Goal: Task Accomplishment & Management: Complete application form

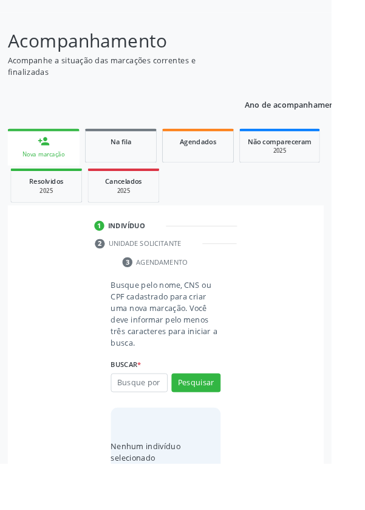
click at [157, 420] on input "text" at bounding box center [153, 421] width 63 height 21
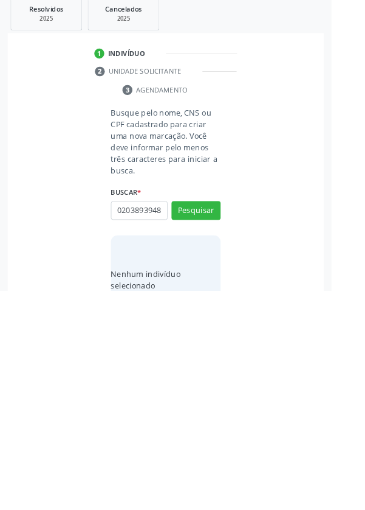
scroll to position [0, 2]
type input "02038939489"
click at [223, 419] on button "Pesquisar" at bounding box center [216, 421] width 54 height 21
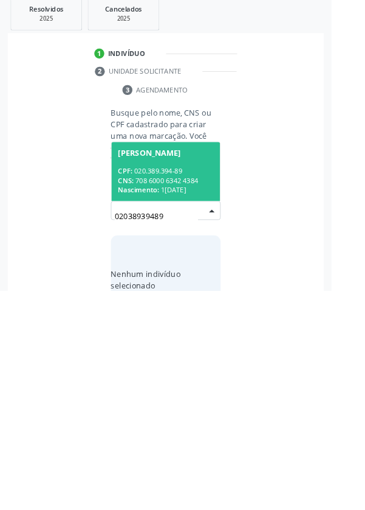
click at [188, 381] on div "CPF: 020.389.394-89" at bounding box center [182, 378] width 105 height 10
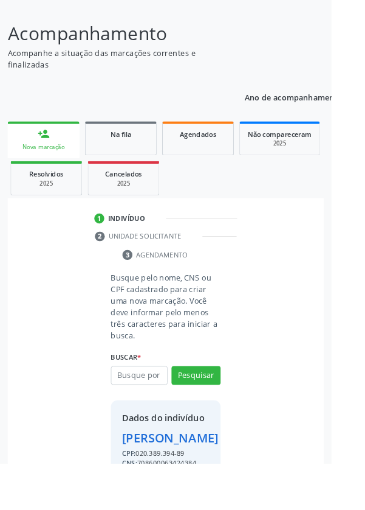
scroll to position [110, 0]
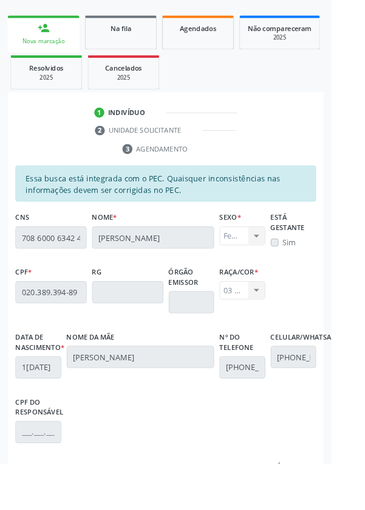
scroll to position [289, 0]
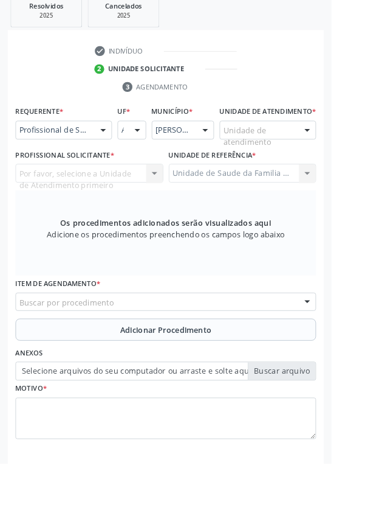
scroll to position [235, 0]
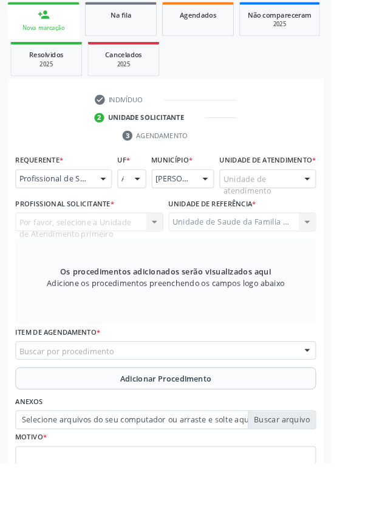
click at [193, 395] on div "Buscar por procedimento" at bounding box center [182, 385] width 331 height 21
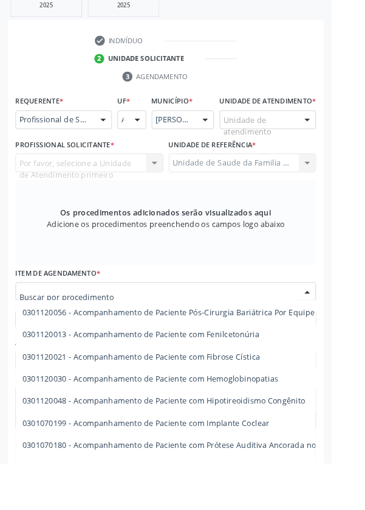
scroll to position [1077, 0]
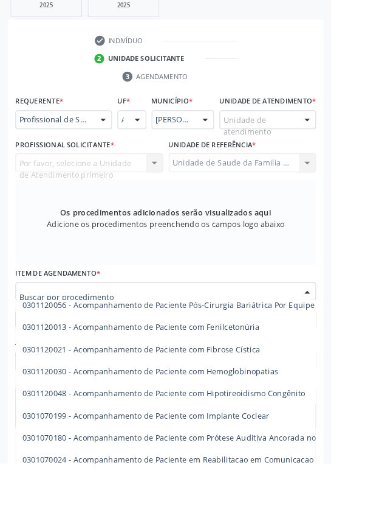
click at [249, 331] on input "text" at bounding box center [172, 327] width 302 height 24
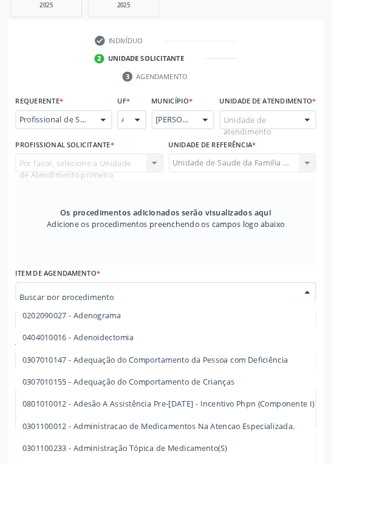
scroll to position [2112, 0]
click at [219, 334] on input "text" at bounding box center [172, 327] width 302 height 24
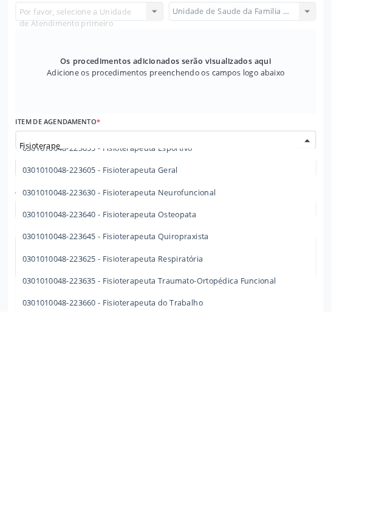
scroll to position [36, 0]
type input "Fisioterapeu"
click at [168, 361] on span "0301010048-223605 - Fisioterapeuta Geral" at bounding box center [110, 355] width 171 height 12
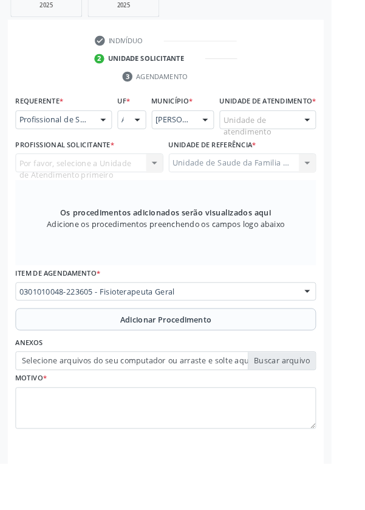
scroll to position [0, 0]
